Goal: Navigation & Orientation: Go to known website

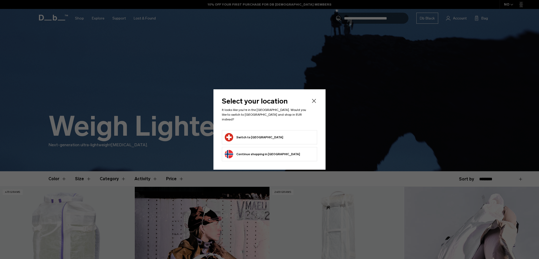
click at [262, 133] on button "Switch to Switzerland" at bounding box center [254, 137] width 58 height 8
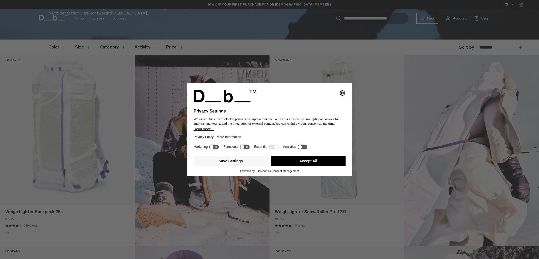
click at [301, 163] on button "Accept All" at bounding box center [308, 160] width 74 height 11
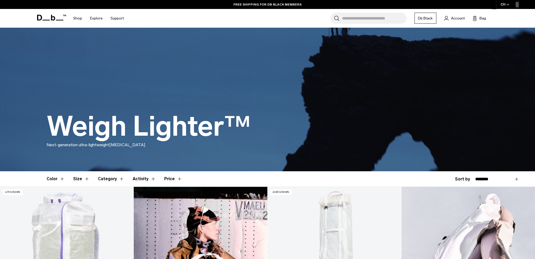
drag, startPoint x: 270, startPoint y: 153, endPoint x: 212, endPoint y: 71, distance: 99.6
